Goal: Find specific page/section: Find specific page/section

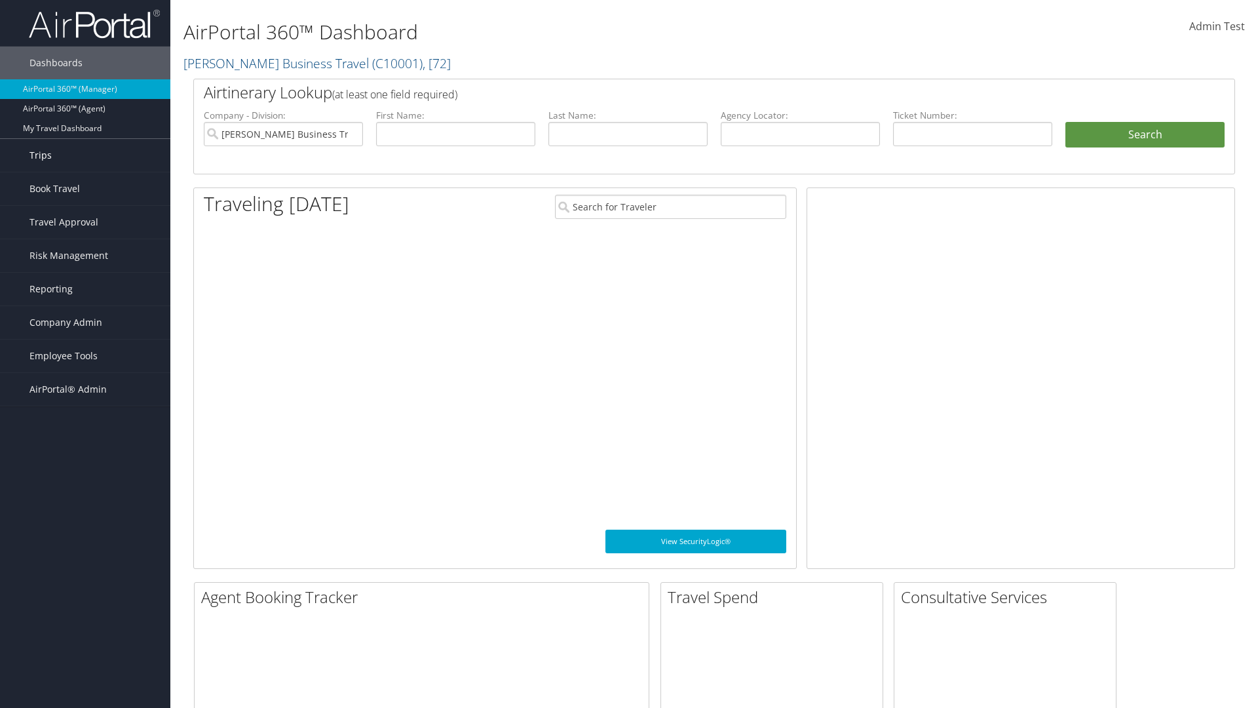
click at [85, 155] on link "Trips" at bounding box center [85, 155] width 170 height 33
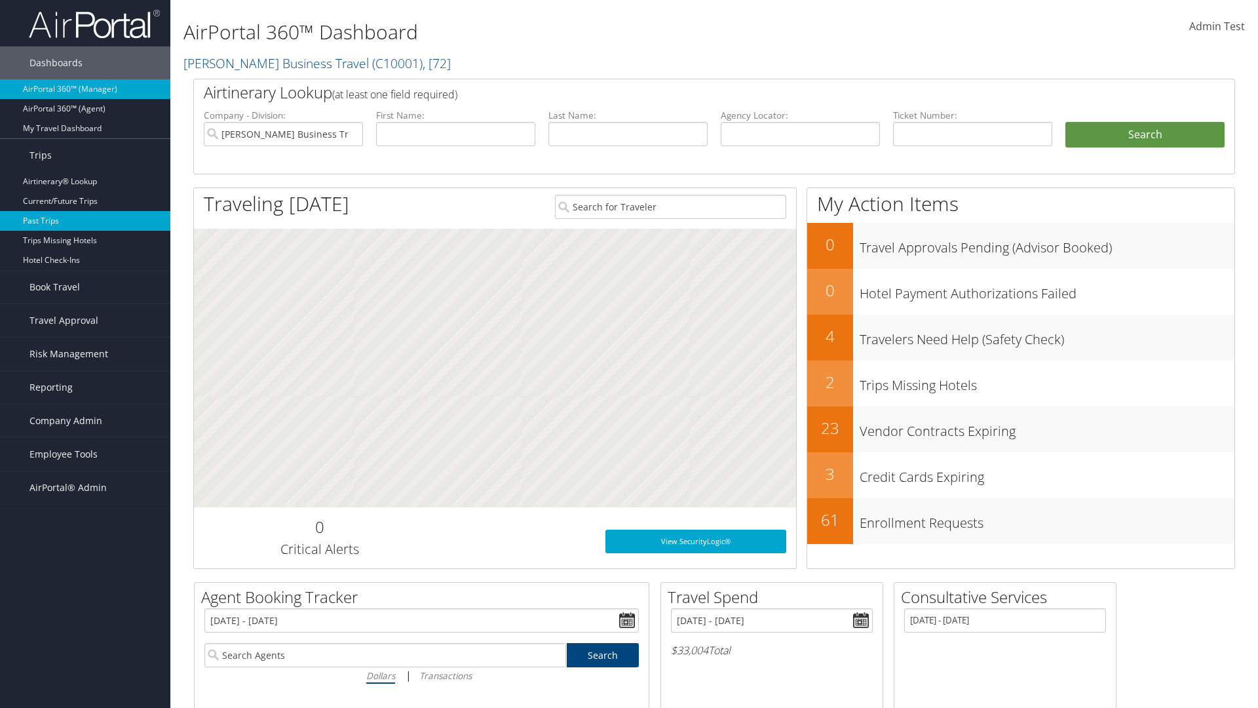
click at [85, 221] on link "Past Trips" at bounding box center [85, 221] width 170 height 20
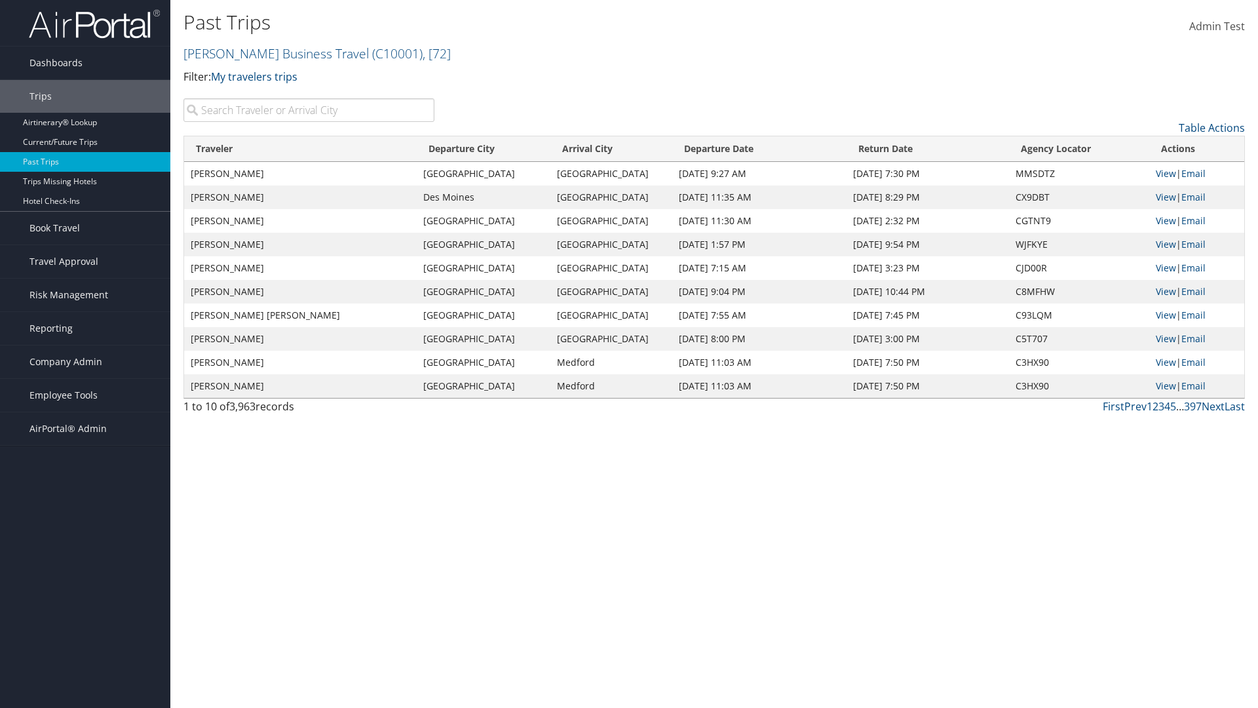
click at [309, 110] on input "search" at bounding box center [308, 110] width 251 height 24
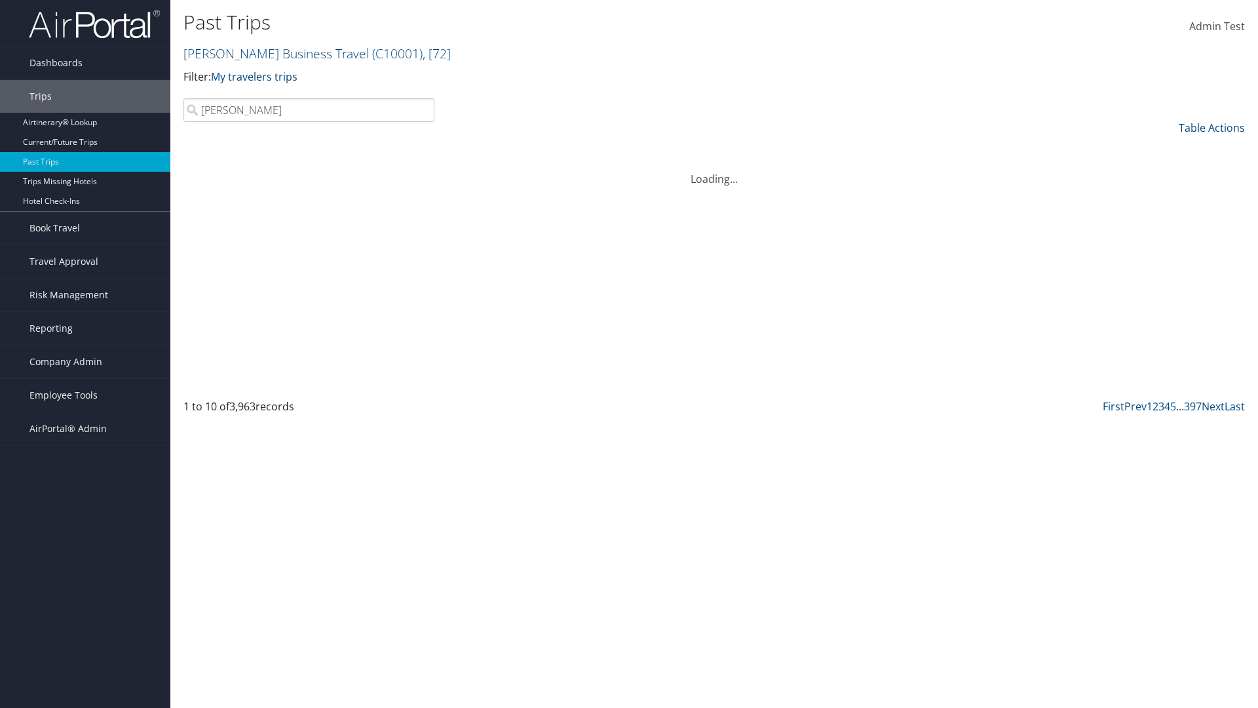
type input "[PERSON_NAME]"
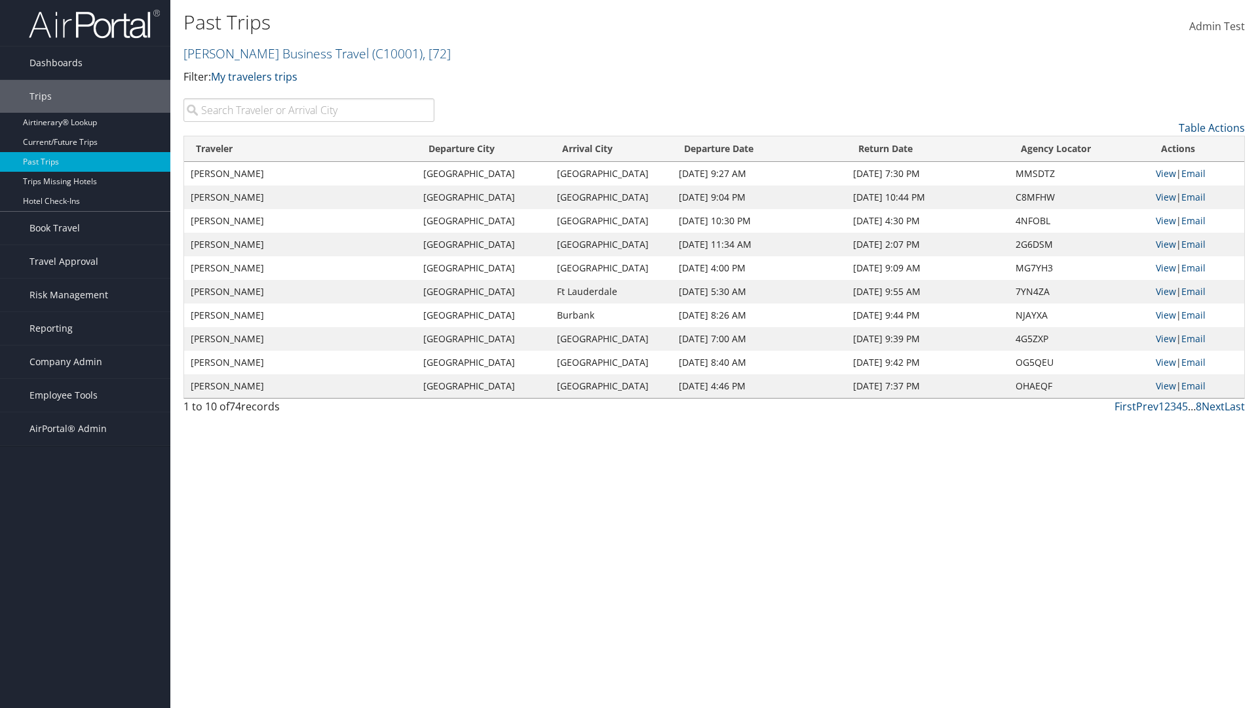
click at [309, 110] on input "search" at bounding box center [308, 110] width 251 height 24
type input "[GEOGRAPHIC_DATA]"
